Goal: Transaction & Acquisition: Download file/media

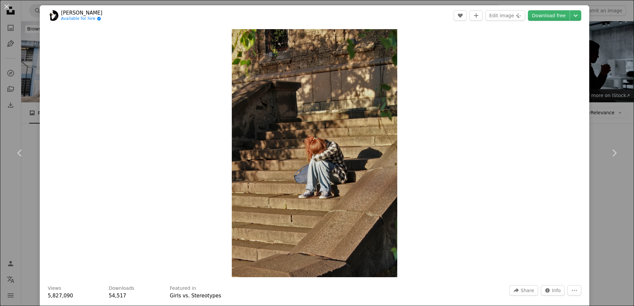
scroll to position [365, 0]
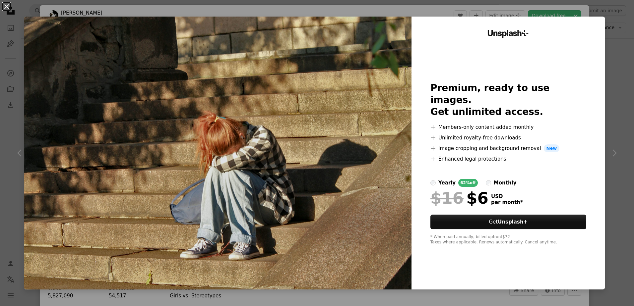
click at [8, 8] on button "An X shape" at bounding box center [7, 7] width 8 height 8
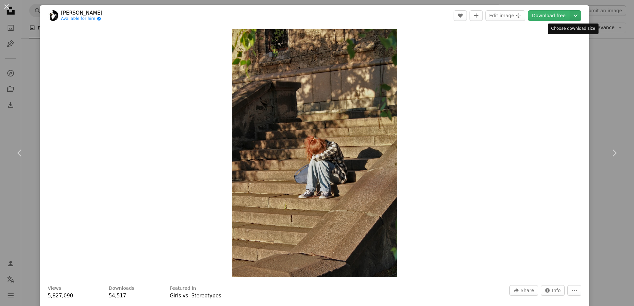
click at [572, 17] on icon "Chevron down" at bounding box center [575, 16] width 11 height 8
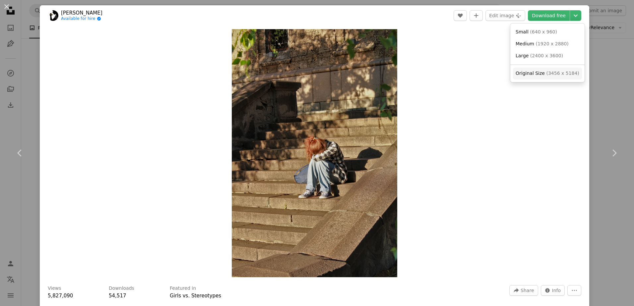
click at [558, 74] on span "( 3456 x 5184 )" at bounding box center [562, 73] width 33 height 5
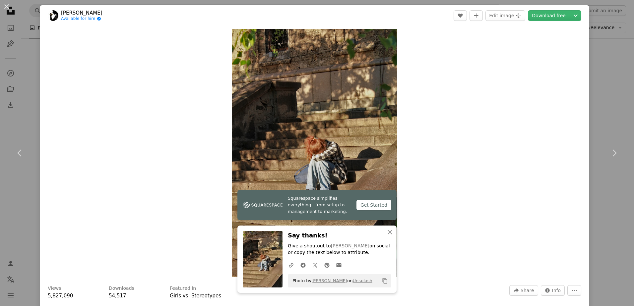
click at [75, 11] on link "[PERSON_NAME]" at bounding box center [81, 13] width 41 height 7
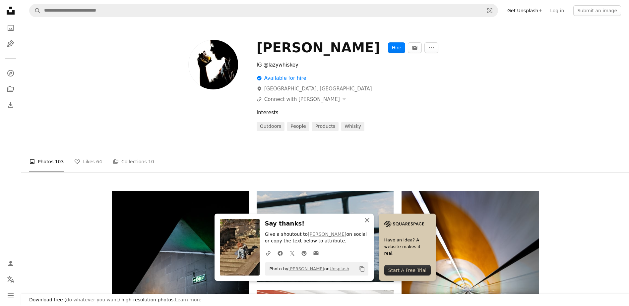
click at [370, 221] on icon "An X shape" at bounding box center [367, 220] width 8 height 8
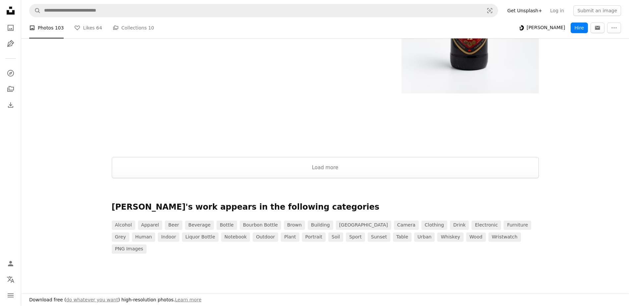
scroll to position [1417, 0]
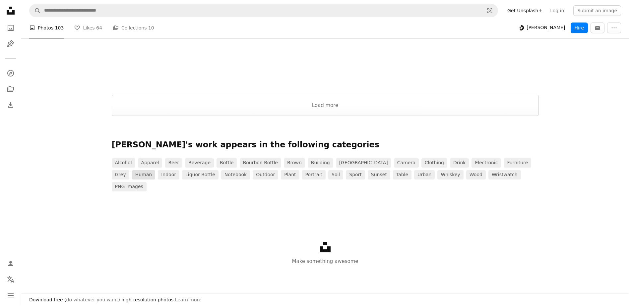
click at [155, 170] on link "human" at bounding box center [144, 174] width 24 height 9
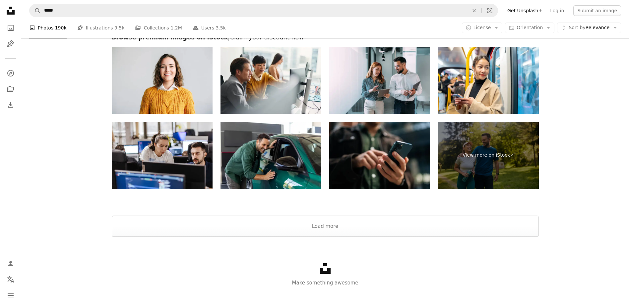
scroll to position [1609, 0]
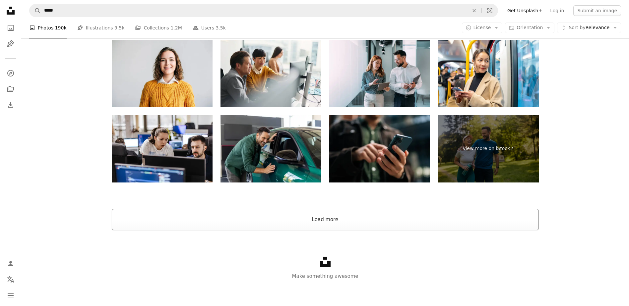
click at [326, 216] on button "Load more" at bounding box center [325, 219] width 427 height 21
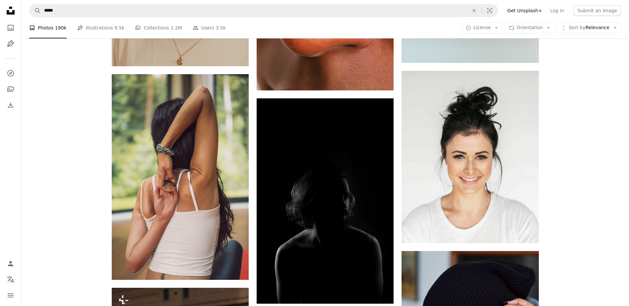
scroll to position [10970, 0]
